Goal: Task Accomplishment & Management: Manage account settings

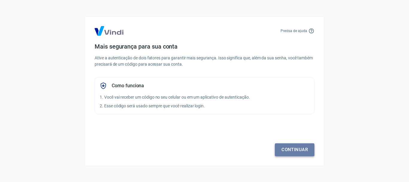
click at [291, 147] on link "Continuar" at bounding box center [295, 149] width 40 height 13
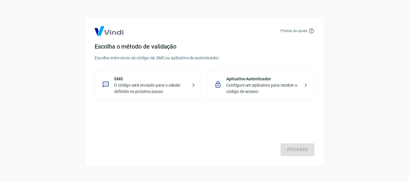
click at [233, 90] on p "Configure um aplicativo para receber o código de acesso." at bounding box center [262, 88] width 73 height 13
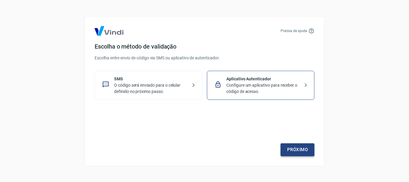
click at [312, 146] on link "Próximo" at bounding box center [298, 149] width 34 height 13
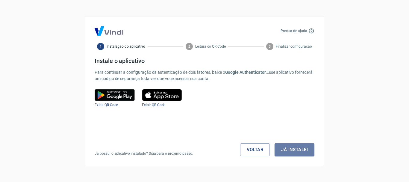
click at [312, 146] on button "Já instalei" at bounding box center [295, 149] width 40 height 13
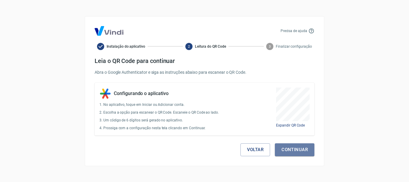
click at [312, 146] on button "Continuar" at bounding box center [295, 149] width 40 height 13
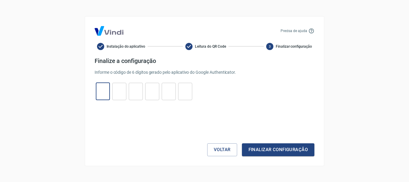
click at [101, 92] on input "tel" at bounding box center [103, 91] width 14 height 13
type input "8"
type input "7"
type input "2"
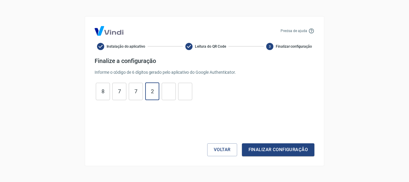
type input "6"
type input "3"
click at [242, 143] on button "Finalizar configuração" at bounding box center [278, 149] width 72 height 13
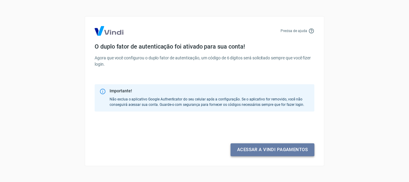
click at [259, 145] on link "Acessar a Vindi pagamentos" at bounding box center [273, 149] width 84 height 13
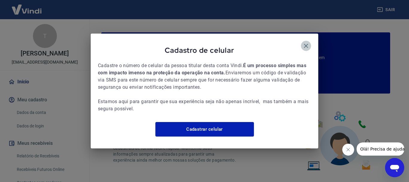
click at [306, 42] on icon "button" at bounding box center [306, 45] width 7 height 7
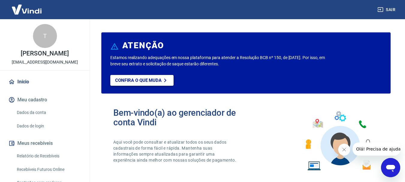
click at [165, 84] on icon at bounding box center [164, 80] width 7 height 7
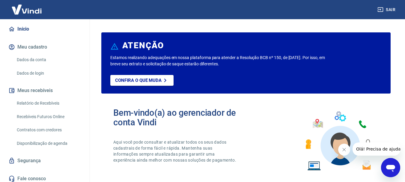
scroll to position [56, 0]
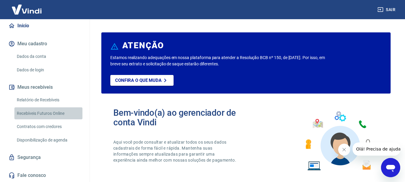
click at [58, 111] on link "Recebíveis Futuros Online" at bounding box center [48, 113] width 68 height 12
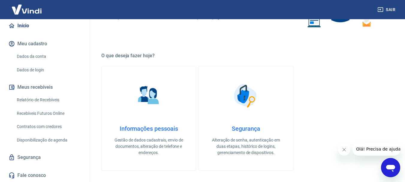
scroll to position [0, 0]
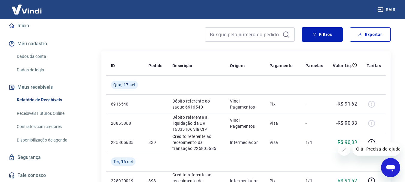
scroll to position [46, 0]
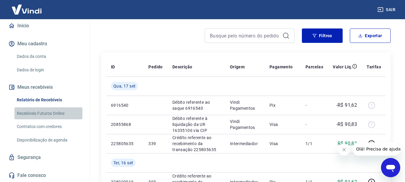
click at [67, 110] on link "Recebíveis Futuros Online" at bounding box center [48, 113] width 68 height 12
